Goal: Navigation & Orientation: Find specific page/section

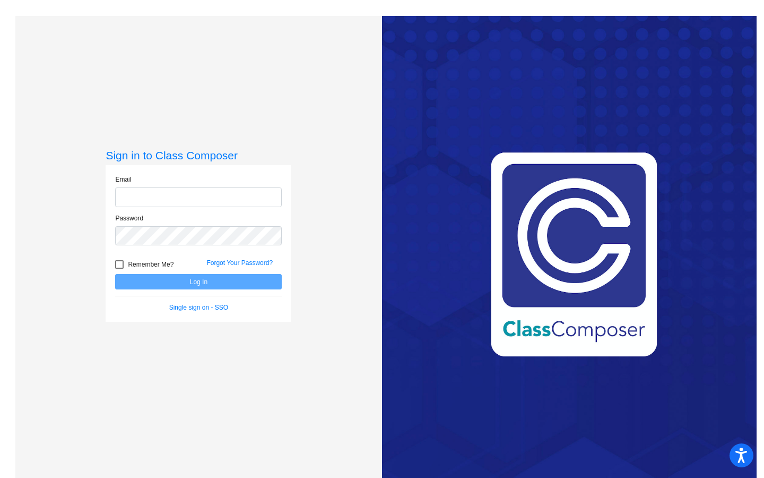
type input "[EMAIL_ADDRESS][DOMAIN_NAME]"
click at [197, 193] on input "[EMAIL_ADDRESS][DOMAIN_NAME]" at bounding box center [198, 197] width 167 height 20
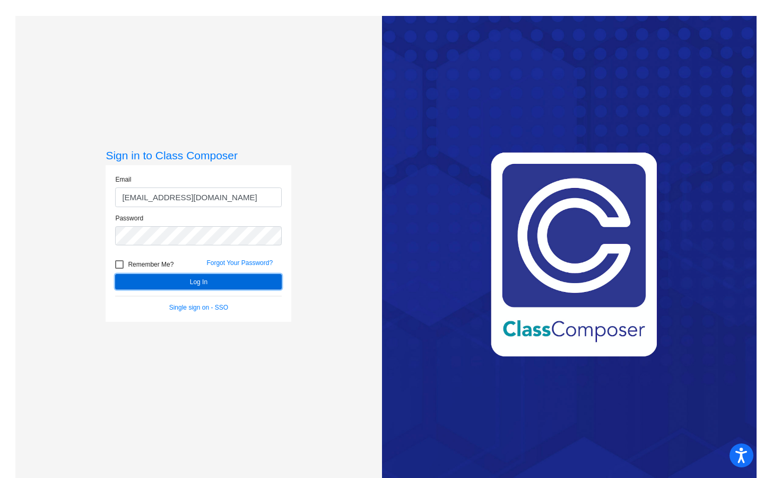
click at [132, 280] on button "Log In" at bounding box center [198, 281] width 167 height 15
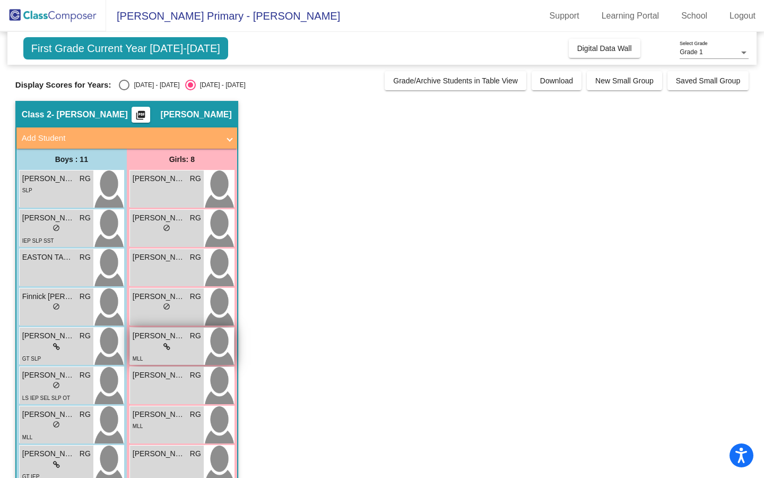
click at [168, 343] on icon at bounding box center [166, 346] width 7 height 7
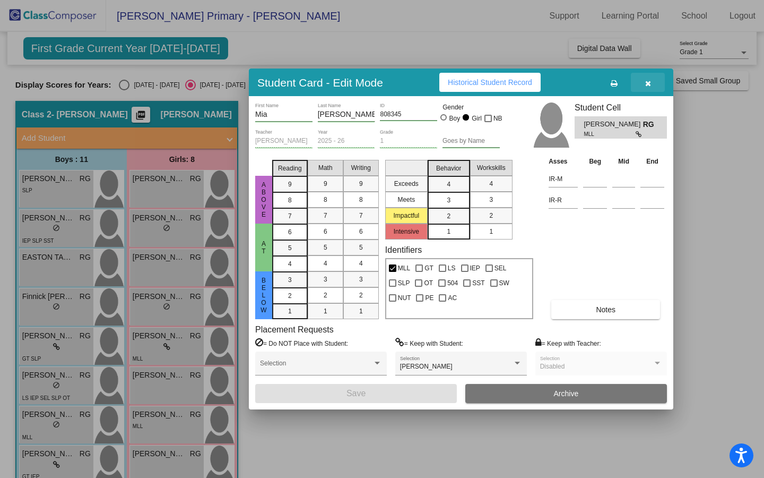
click at [649, 83] on icon "button" at bounding box center [648, 83] width 6 height 7
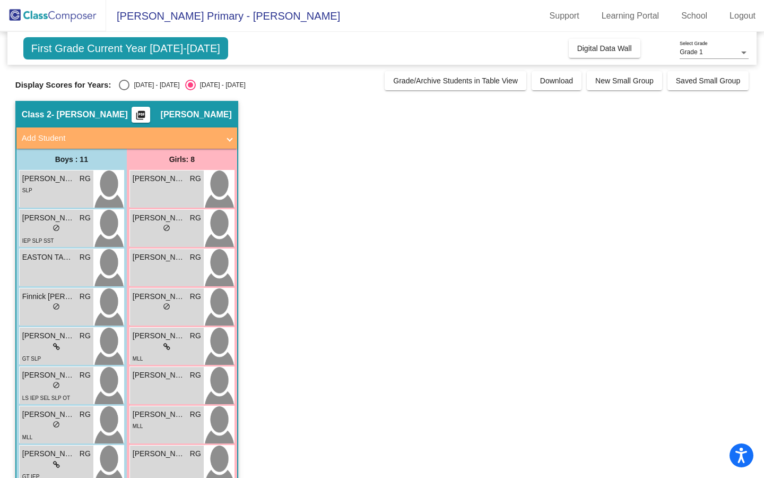
drag, startPoint x: 764, startPoint y: 101, endPoint x: 763, endPoint y: 236, distance: 135.3
click at [763, 236] on mat-sidenav-content "Grade 1 Select Grade First Grade Current Year [DATE]-[DATE] Add, Move, or Retai…" at bounding box center [382, 255] width 764 height 446
click at [599, 44] on span "Digital Data Wall" at bounding box center [604, 48] width 55 height 8
